Goal: Task Accomplishment & Management: Manage account settings

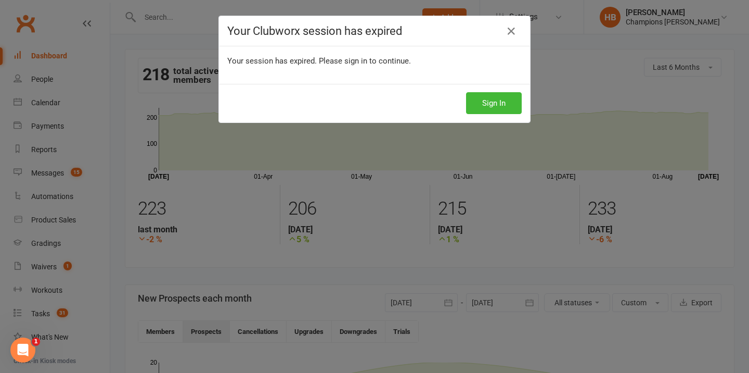
click at [470, 87] on div "Sign In" at bounding box center [374, 103] width 311 height 39
click at [481, 97] on button "Sign In" at bounding box center [494, 103] width 56 height 22
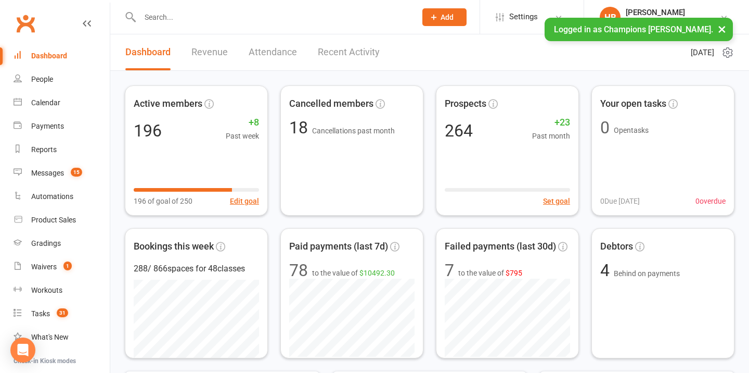
click at [196, 15] on input "text" at bounding box center [273, 17] width 272 height 15
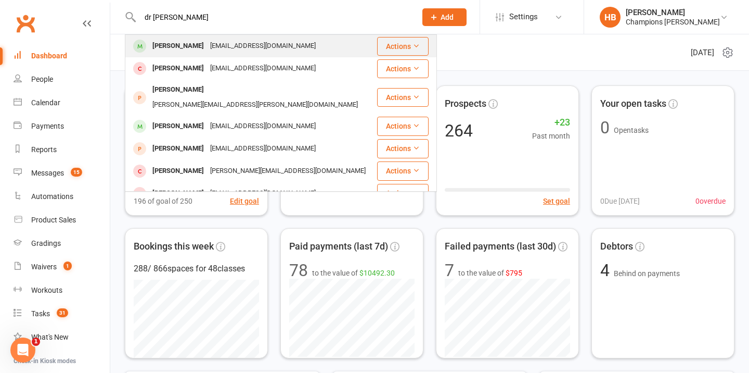
type input "dr [PERSON_NAME]"
click at [193, 44] on div "[PERSON_NAME]" at bounding box center [178, 46] width 58 height 15
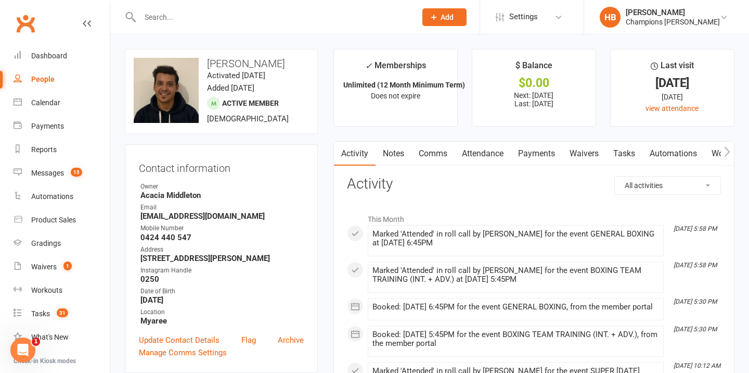
click at [531, 149] on link "Payments" at bounding box center [537, 154] width 52 height 24
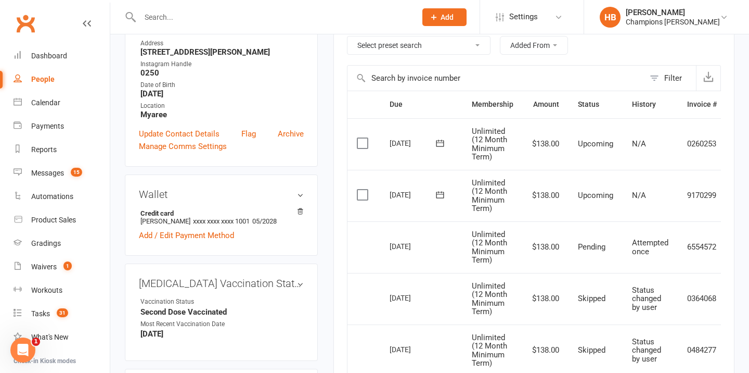
scroll to position [283, 0]
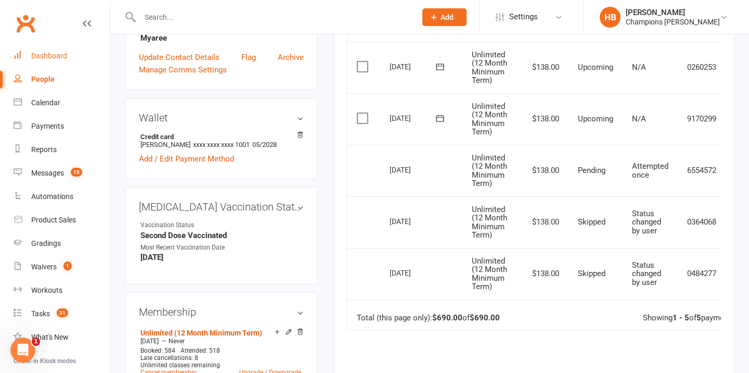
click at [79, 54] on link "Dashboard" at bounding box center [62, 55] width 96 height 23
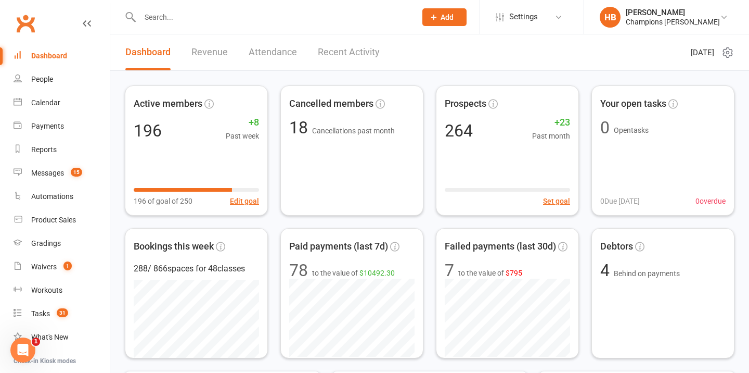
click at [191, 19] on input "text" at bounding box center [273, 17] width 272 height 15
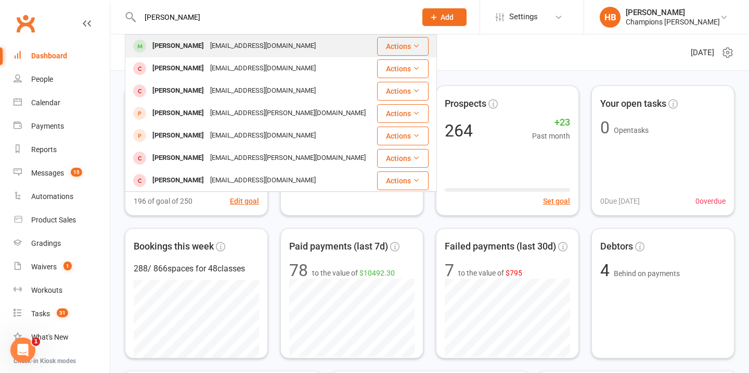
type input "[PERSON_NAME]"
click at [181, 52] on div "[PERSON_NAME]" at bounding box center [178, 46] width 58 height 15
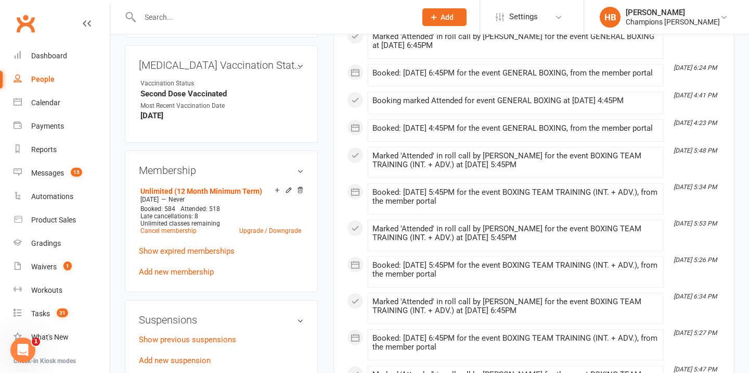
scroll to position [425, 0]
click at [190, 266] on link "Add new membership" at bounding box center [176, 270] width 75 height 9
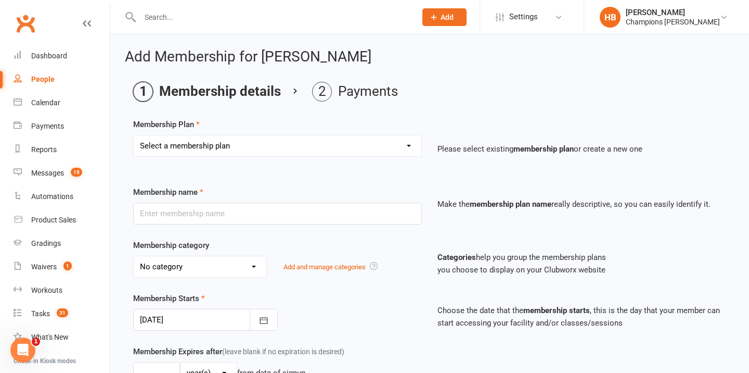
click at [269, 149] on select "Select a membership plan Create new Membership Plan New Starter Program FIFO Ne…" at bounding box center [278, 145] width 288 height 21
select select "3"
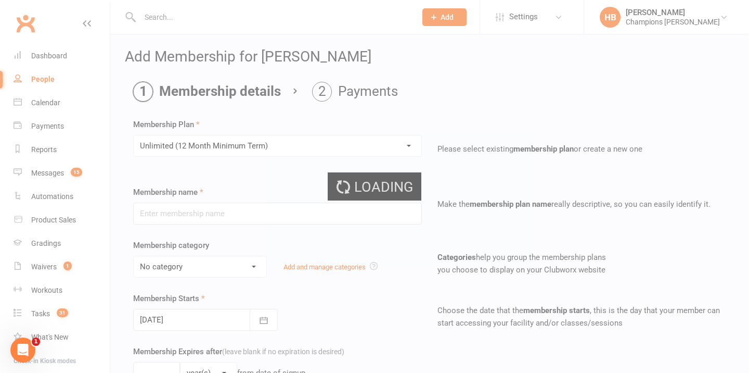
type input "Unlimited (12 Month Minimum Term)"
select select "8"
select select "1"
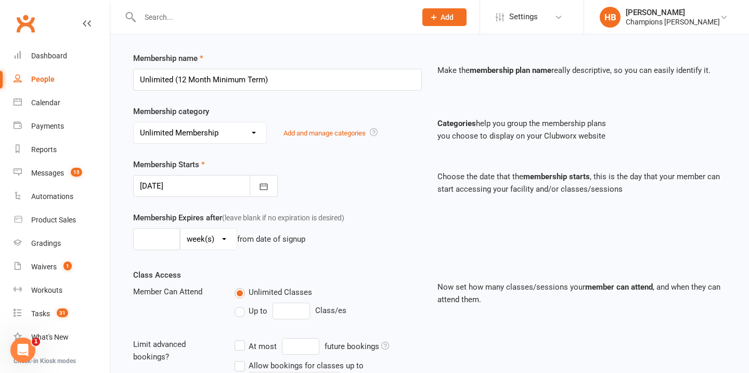
scroll to position [135, 0]
click at [258, 189] on button "button" at bounding box center [264, 185] width 28 height 22
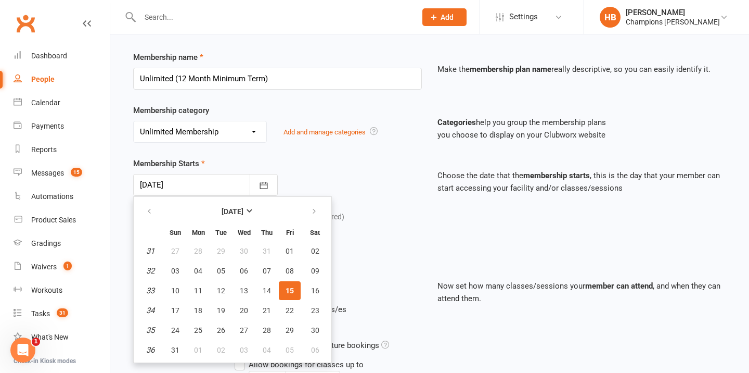
click at [294, 293] on button "15" at bounding box center [290, 290] width 22 height 19
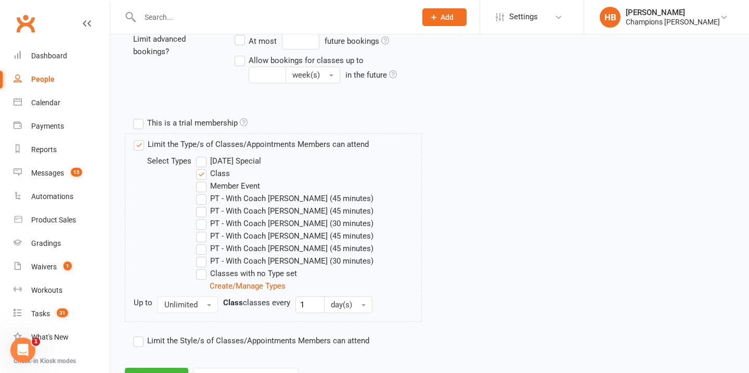
scroll to position [485, 0]
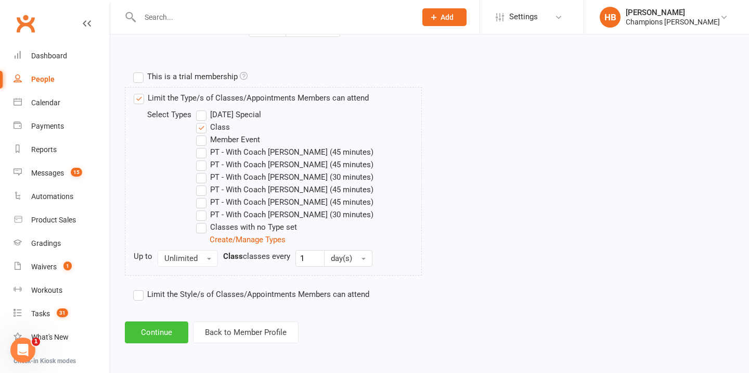
click at [141, 328] on button "Continue" at bounding box center [156, 332] width 63 height 22
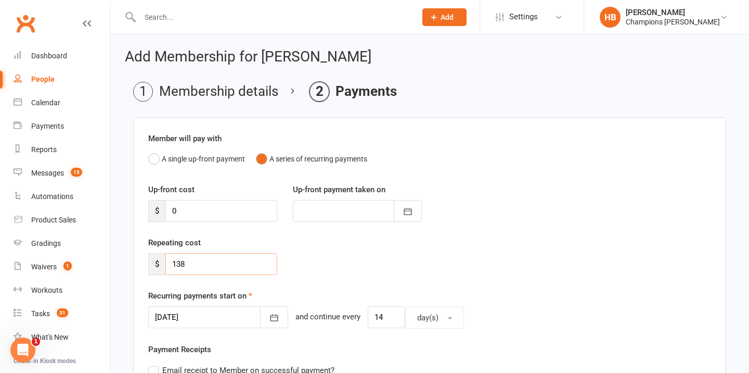
click at [195, 263] on input "138" at bounding box center [221, 264] width 112 height 22
type input "1"
click at [343, 260] on div "Repeating cost $" at bounding box center [429, 262] width 579 height 53
click at [226, 259] on input "number" at bounding box center [221, 264] width 112 height 22
type input "0"
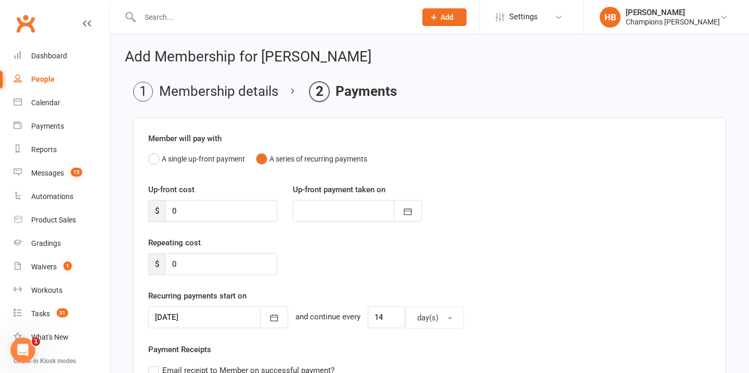
click at [325, 253] on div "Repeating cost $ 0" at bounding box center [429, 262] width 579 height 53
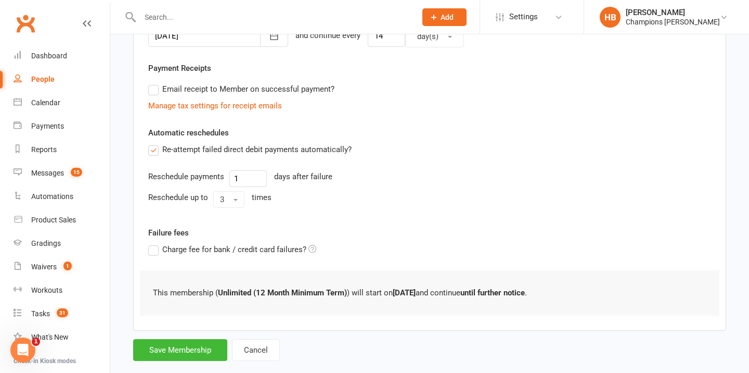
scroll to position [301, 0]
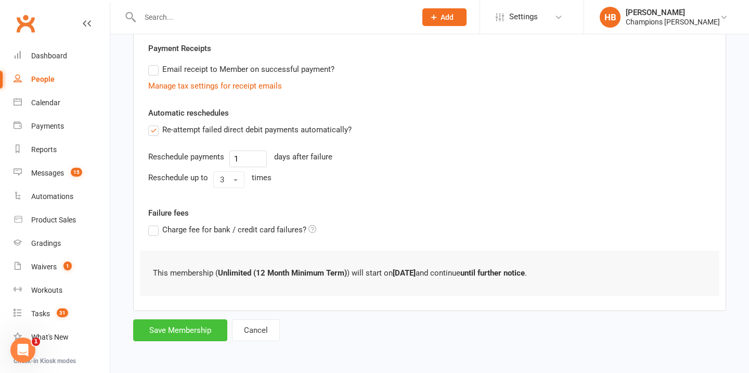
click at [188, 324] on button "Save Membership" at bounding box center [180, 330] width 94 height 22
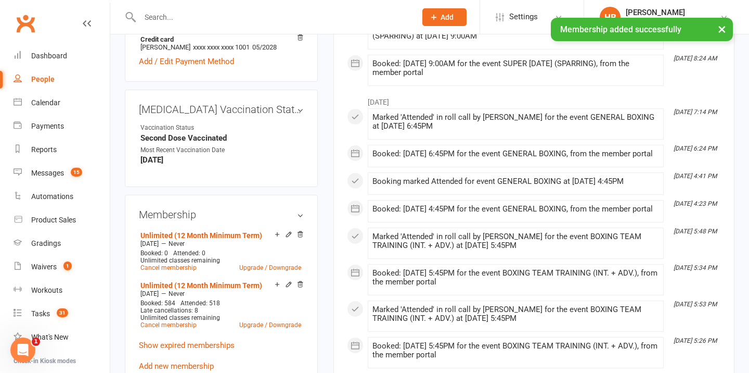
scroll to position [393, 0]
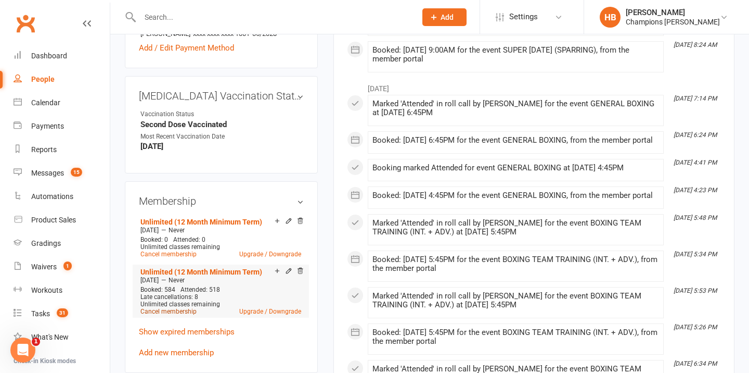
click at [182, 308] on link "Cancel membership" at bounding box center [168, 311] width 56 height 7
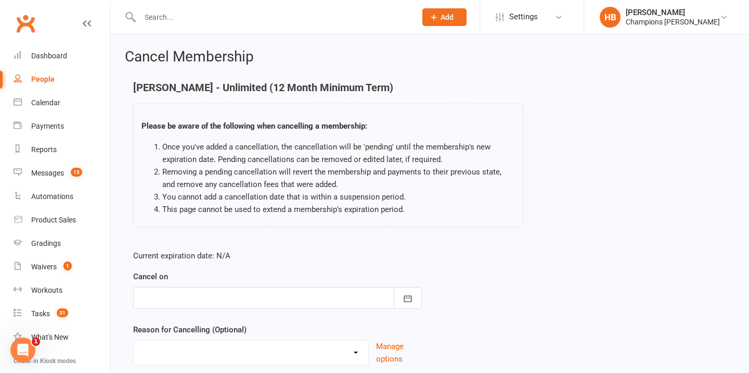
click at [190, 298] on div at bounding box center [277, 298] width 289 height 22
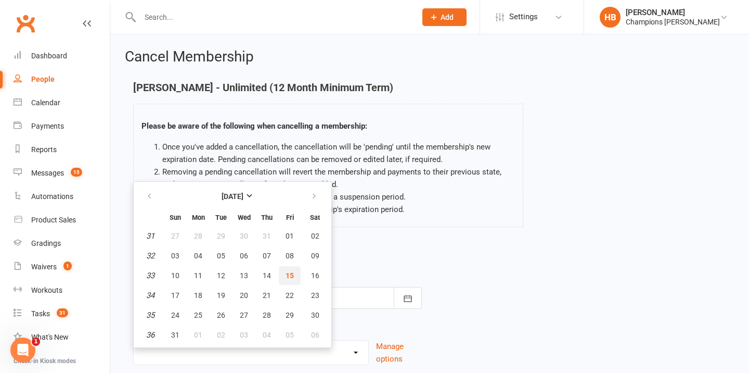
click at [286, 270] on button "15" at bounding box center [290, 275] width 22 height 19
type input "[DATE]"
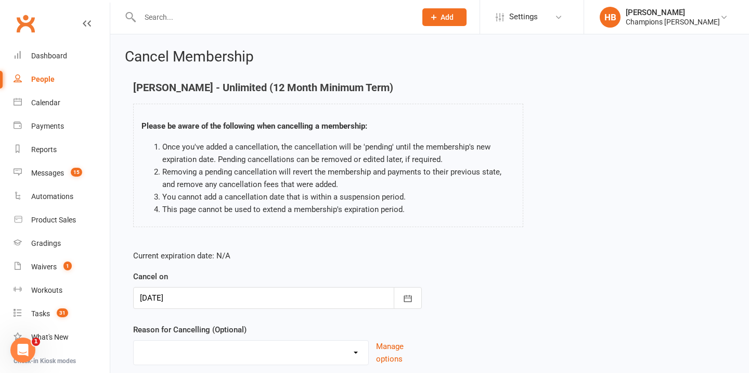
click at [201, 348] on select "Club Transfer Cooling off Period ([DATE]) Debt Collection Downgrade of Membersh…" at bounding box center [251, 350] width 235 height 21
select select "12"
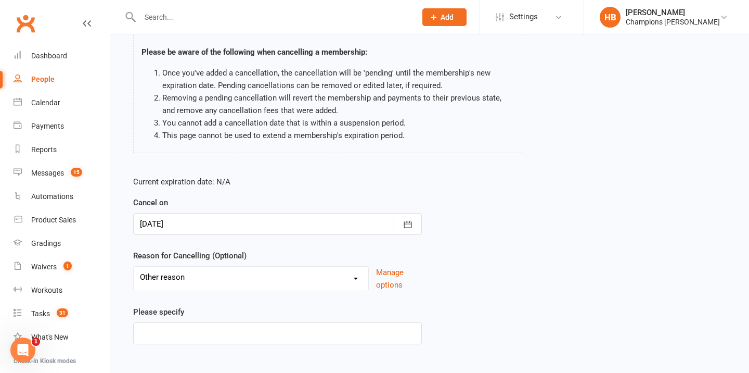
scroll to position [130, 0]
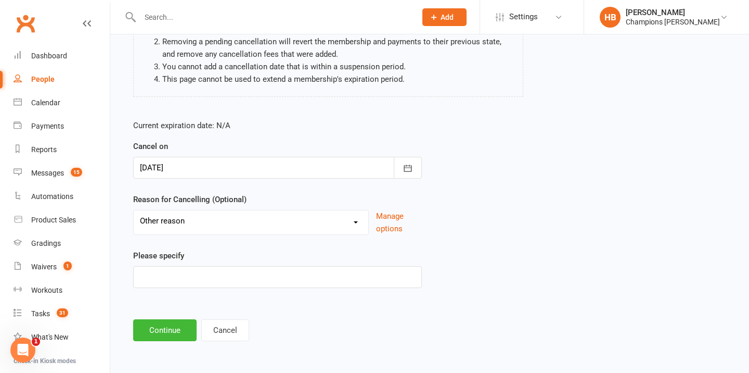
click at [176, 259] on label "Please specify" at bounding box center [158, 255] width 51 height 12
click at [176, 273] on input at bounding box center [277, 277] width 289 height 22
type input "Changing to Free membership, approved by [PERSON_NAME]"
click at [145, 328] on button "Continue" at bounding box center [164, 330] width 63 height 22
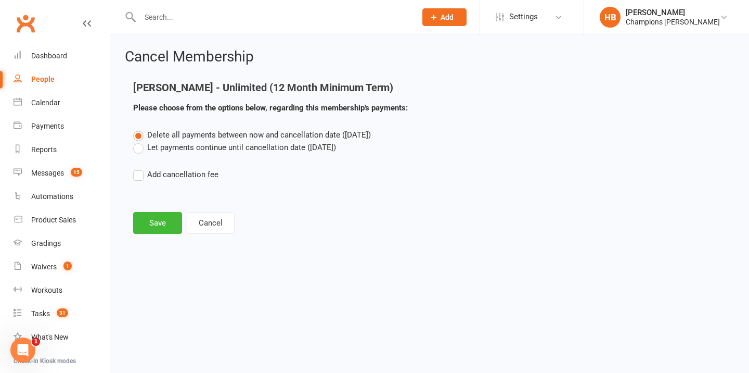
scroll to position [0, 0]
click at [194, 151] on label "Let payments continue until cancellation date ([DATE])" at bounding box center [234, 147] width 203 height 12
click at [140, 141] on input "Let payments continue until cancellation date ([DATE])" at bounding box center [136, 141] width 7 height 0
click at [155, 214] on button "Save" at bounding box center [157, 223] width 49 height 22
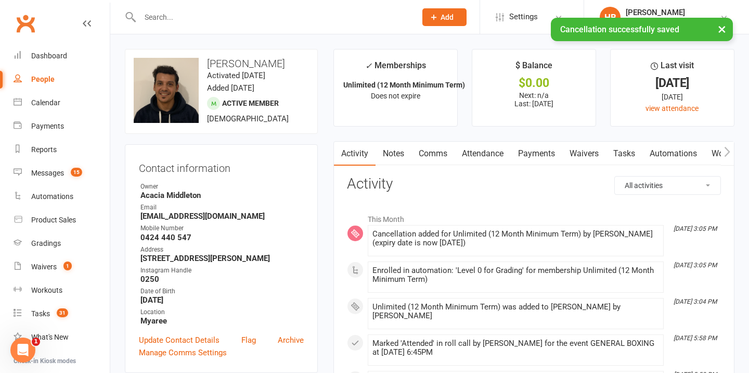
click at [537, 155] on link "Payments" at bounding box center [537, 154] width 52 height 24
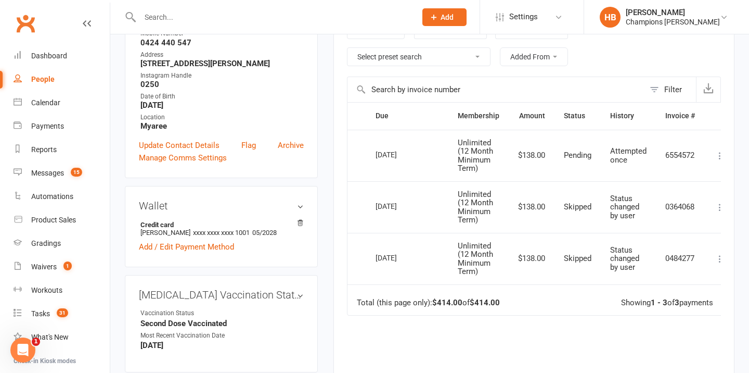
scroll to position [70, 0]
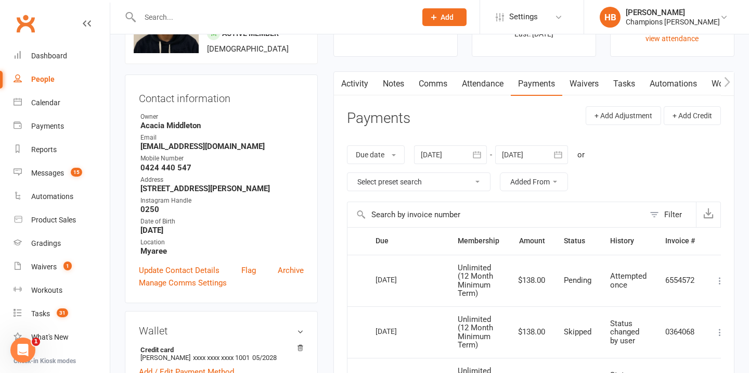
click at [390, 92] on link "Notes" at bounding box center [394, 84] width 36 height 24
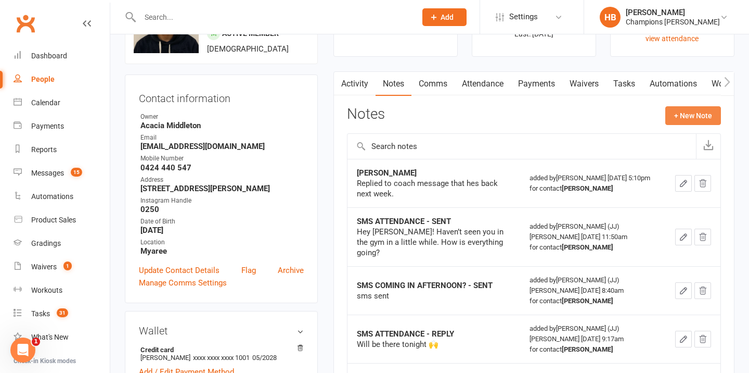
click at [705, 119] on button "+ New Note" at bounding box center [693, 115] width 56 height 19
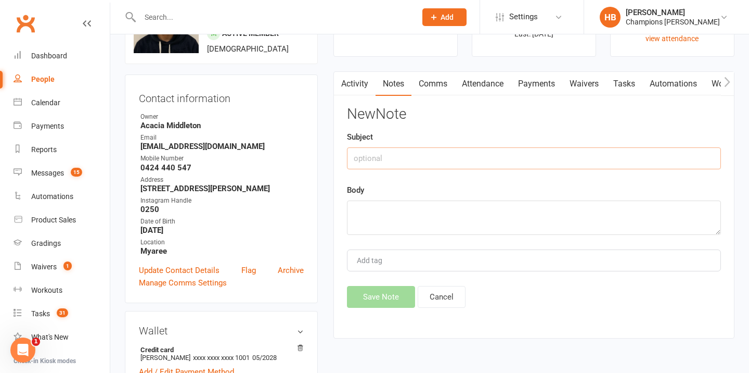
click at [391, 164] on input "text" at bounding box center [534, 158] width 374 height 22
type input "FREE MEMBERSHIP ADDED"
type textarea "M"
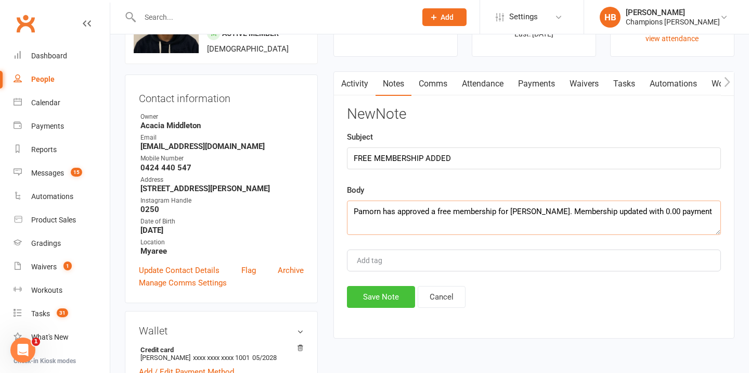
type textarea "Pamorn has approved a free membership for [PERSON_NAME]. Membership updated wit…"
click at [403, 298] on button "Save Note" at bounding box center [381, 297] width 68 height 22
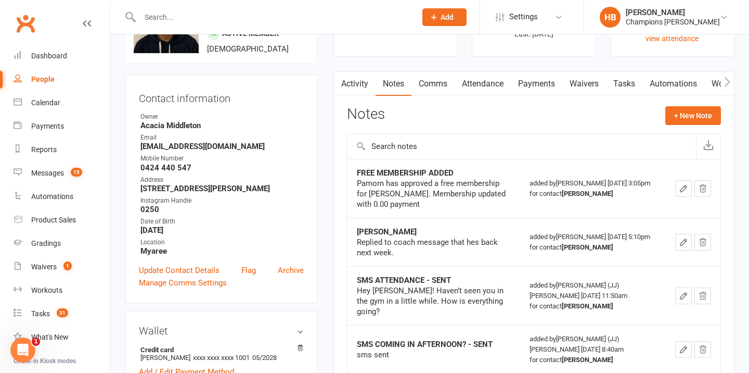
click at [540, 86] on link "Payments" at bounding box center [537, 84] width 52 height 24
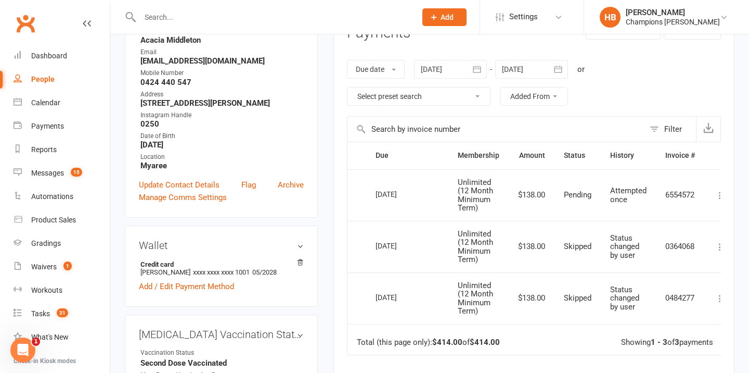
scroll to position [157, 0]
